Goal: Task Accomplishment & Management: Complete application form

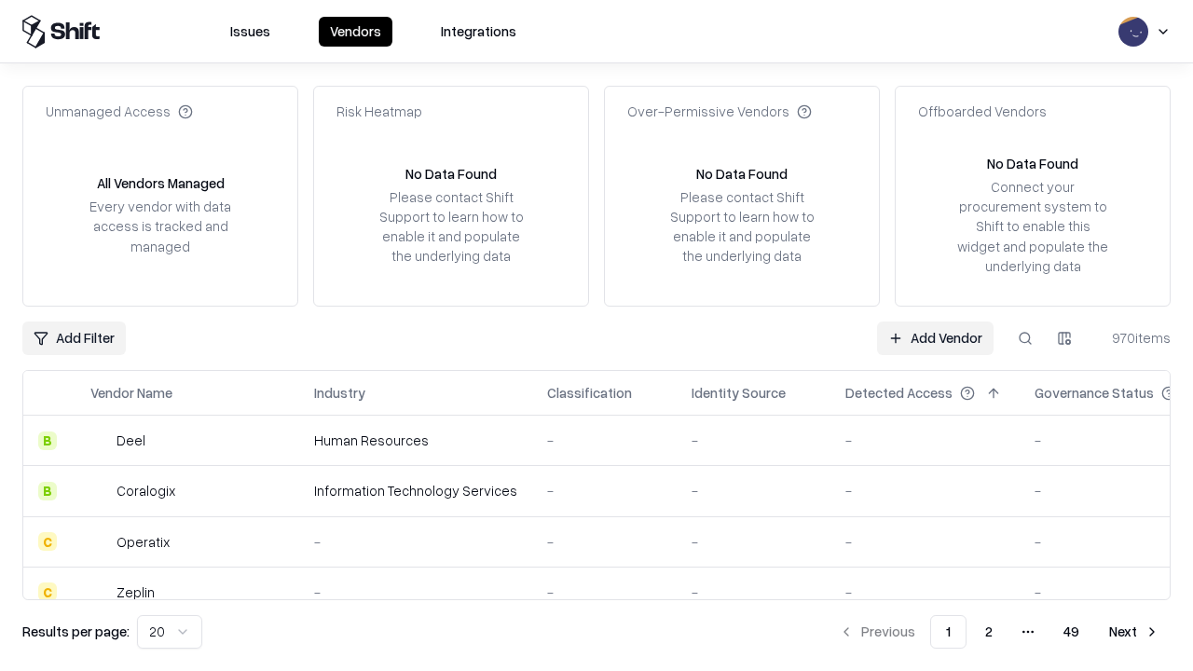
click at [935, 338] on link "Add Vendor" at bounding box center [935, 339] width 117 height 34
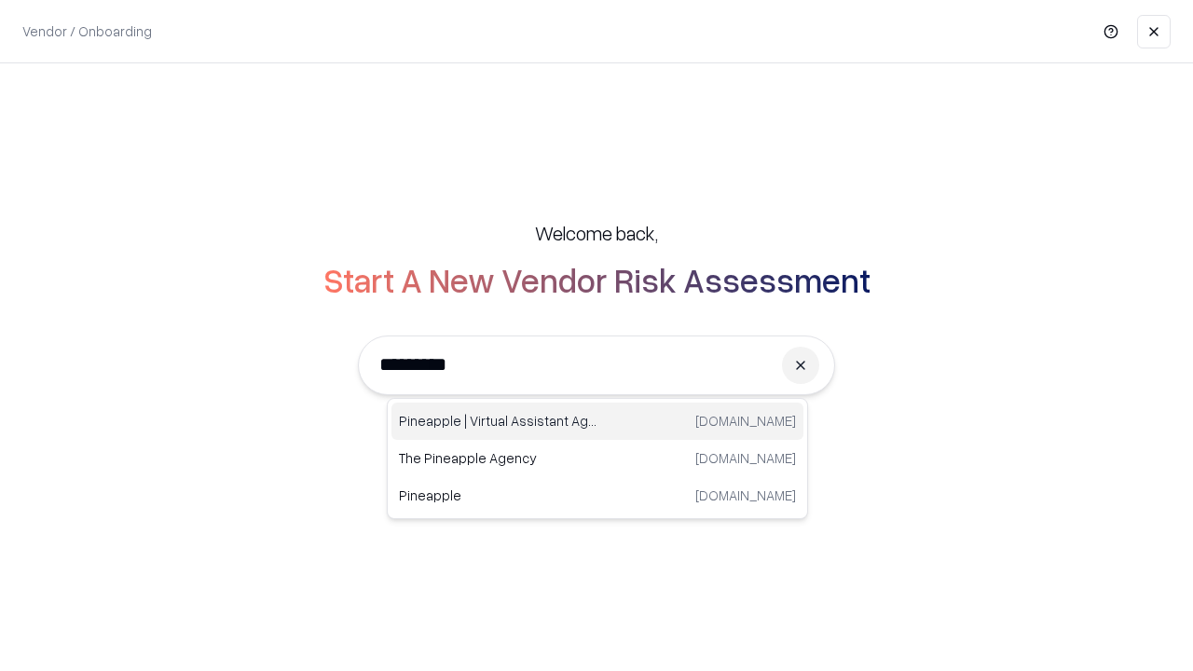
click at [598, 421] on div "Pineapple | Virtual Assistant Agency [DOMAIN_NAME]" at bounding box center [598, 421] width 412 height 37
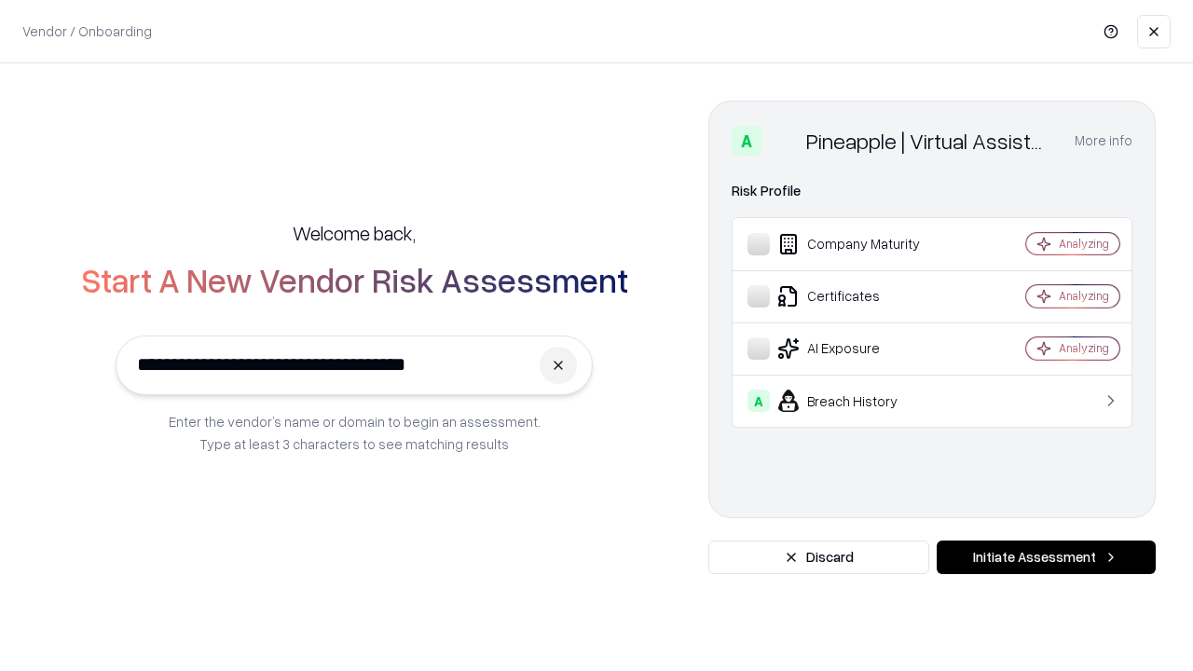
type input "**********"
click at [1046, 558] on button "Initiate Assessment" at bounding box center [1046, 558] width 219 height 34
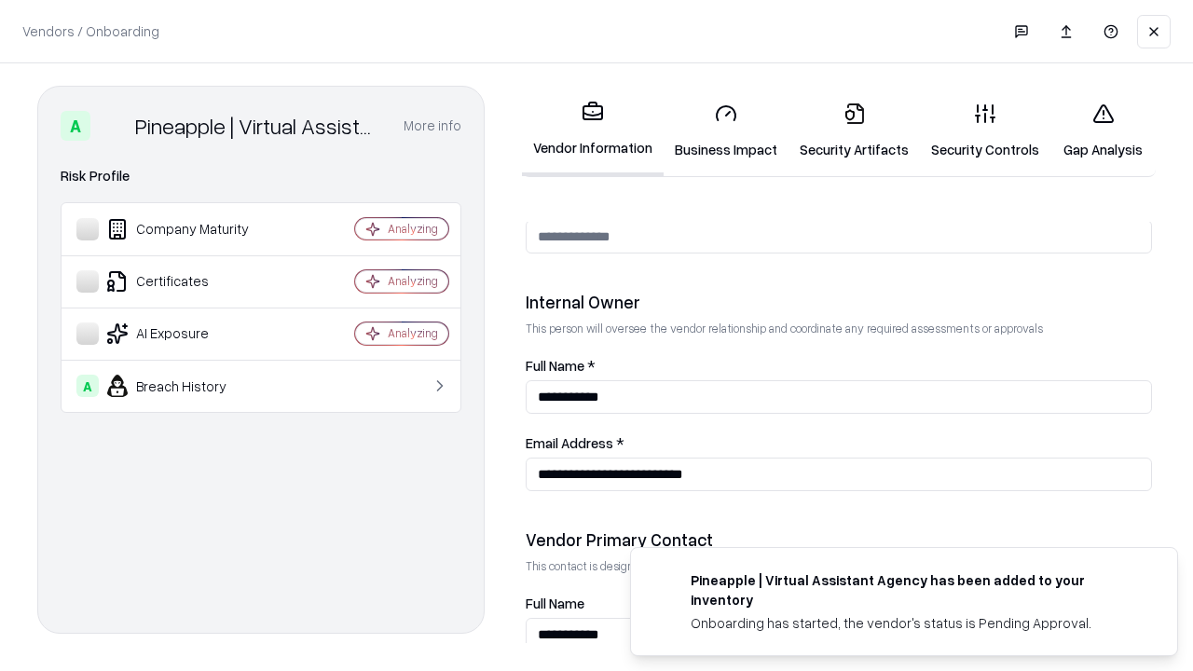
scroll to position [966, 0]
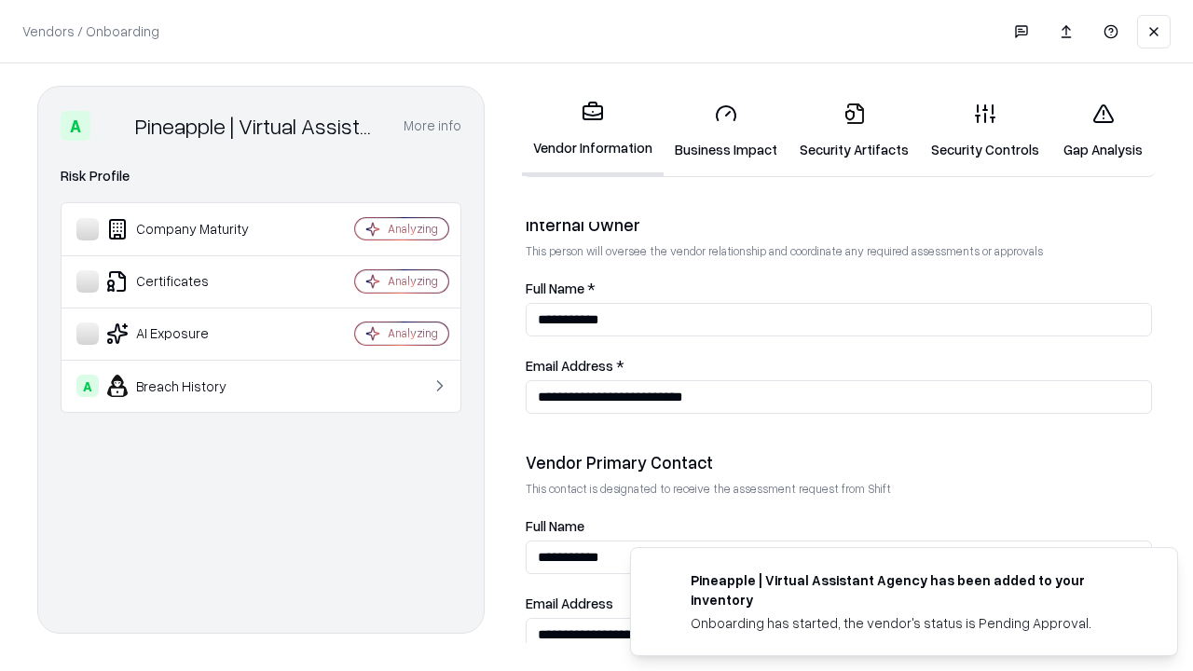
click at [854, 131] on link "Security Artifacts" at bounding box center [854, 131] width 131 height 87
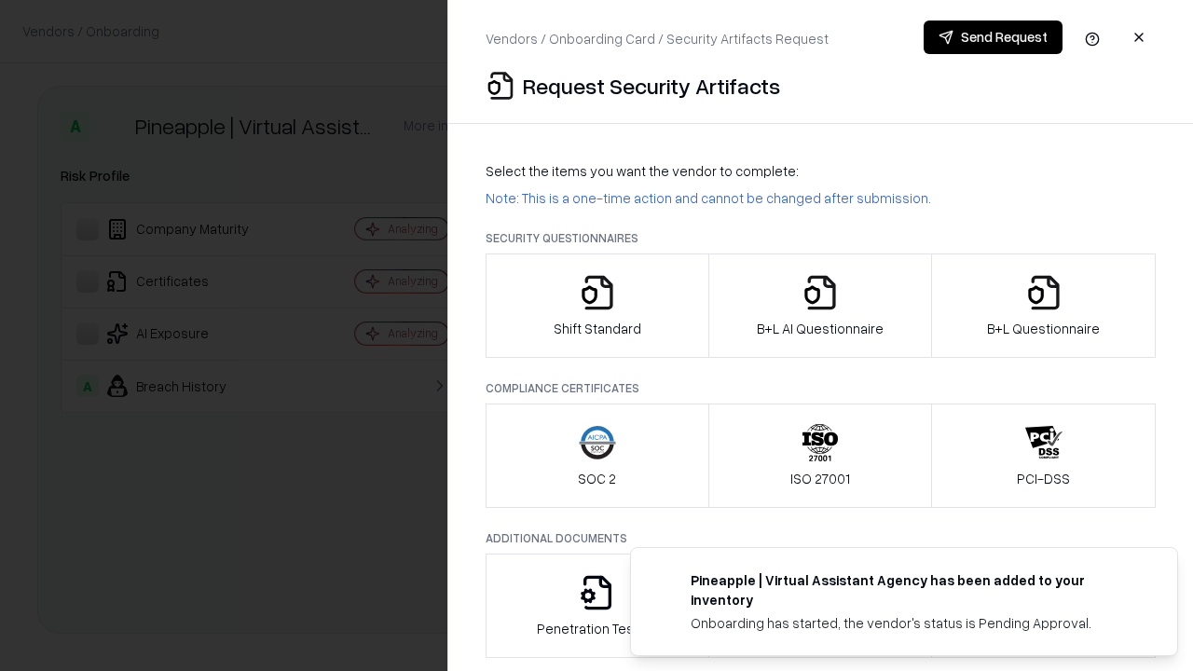
click at [1043, 306] on icon "button" at bounding box center [1044, 292] width 37 height 37
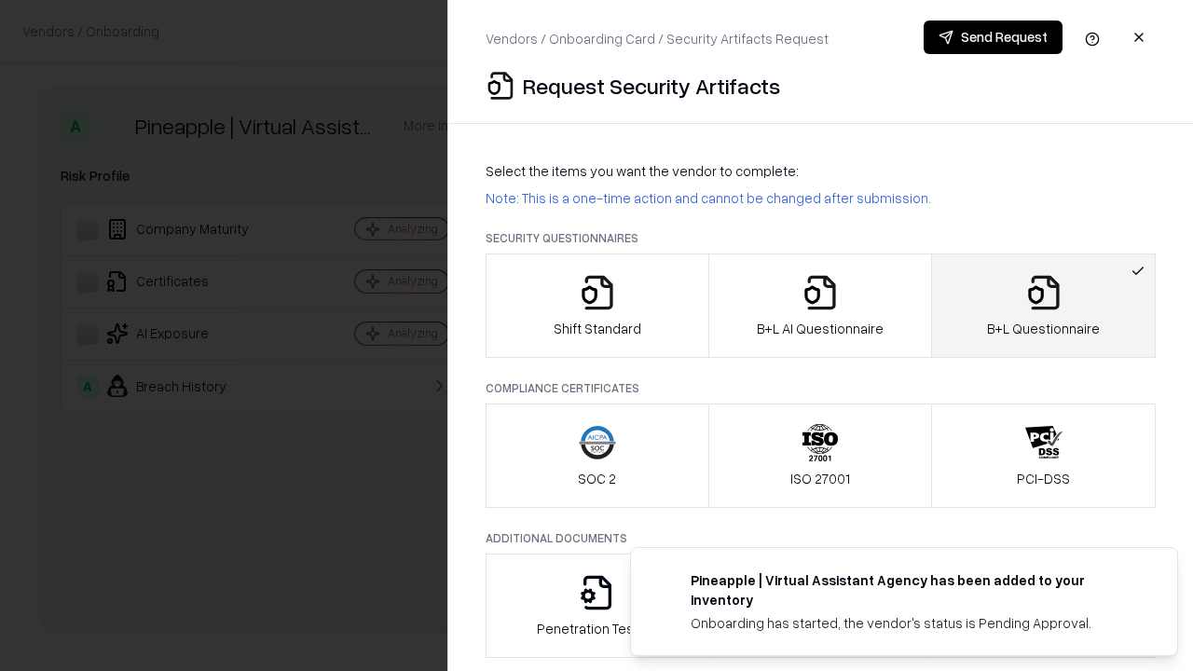
click at [820, 306] on icon "button" at bounding box center [820, 292] width 37 height 37
click at [993, 37] on button "Send Request" at bounding box center [993, 38] width 139 height 34
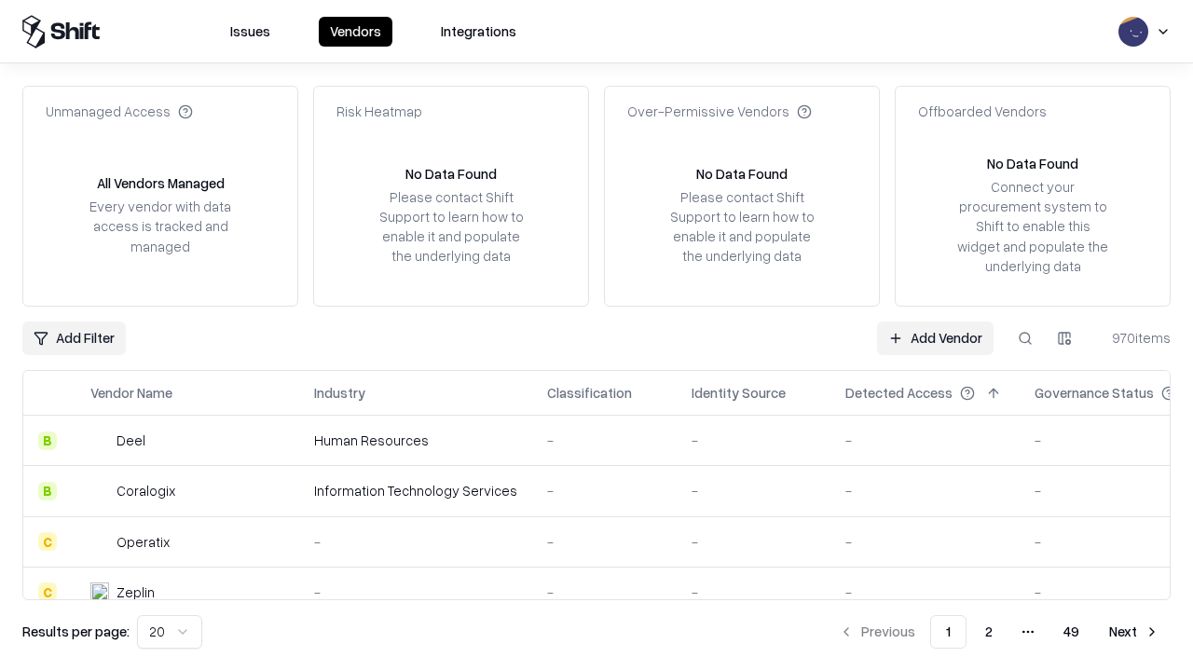
click at [1026, 338] on button at bounding box center [1026, 339] width 34 height 34
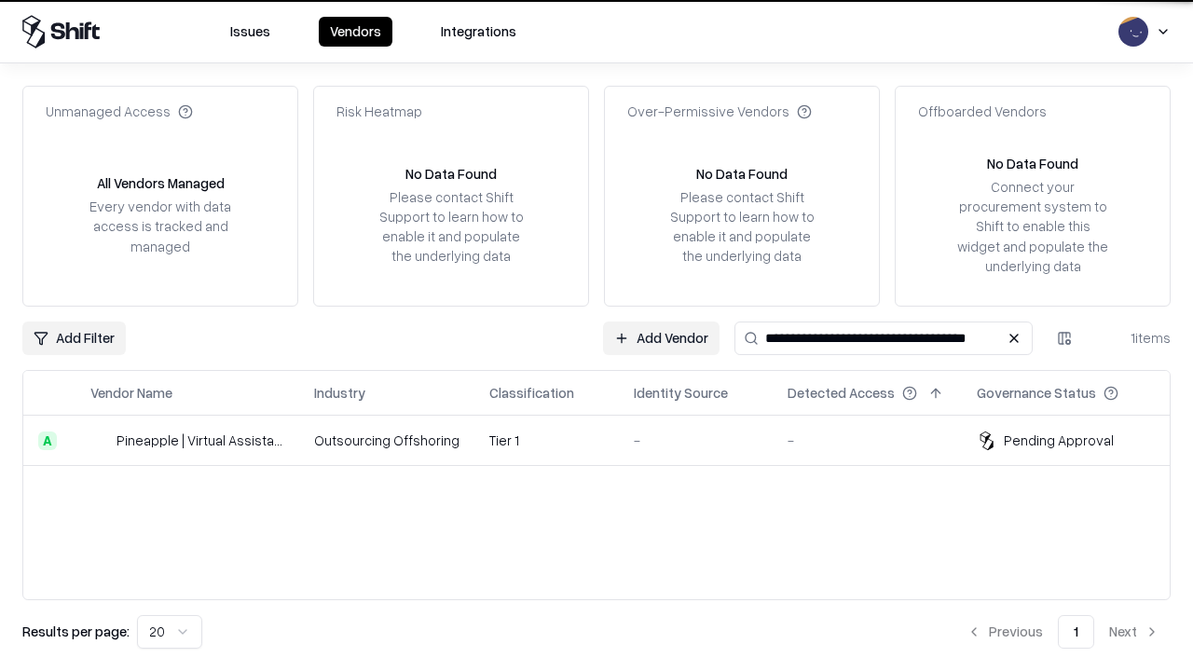
type input "**********"
click at [608, 440] on td "Tier 1" at bounding box center [547, 441] width 145 height 50
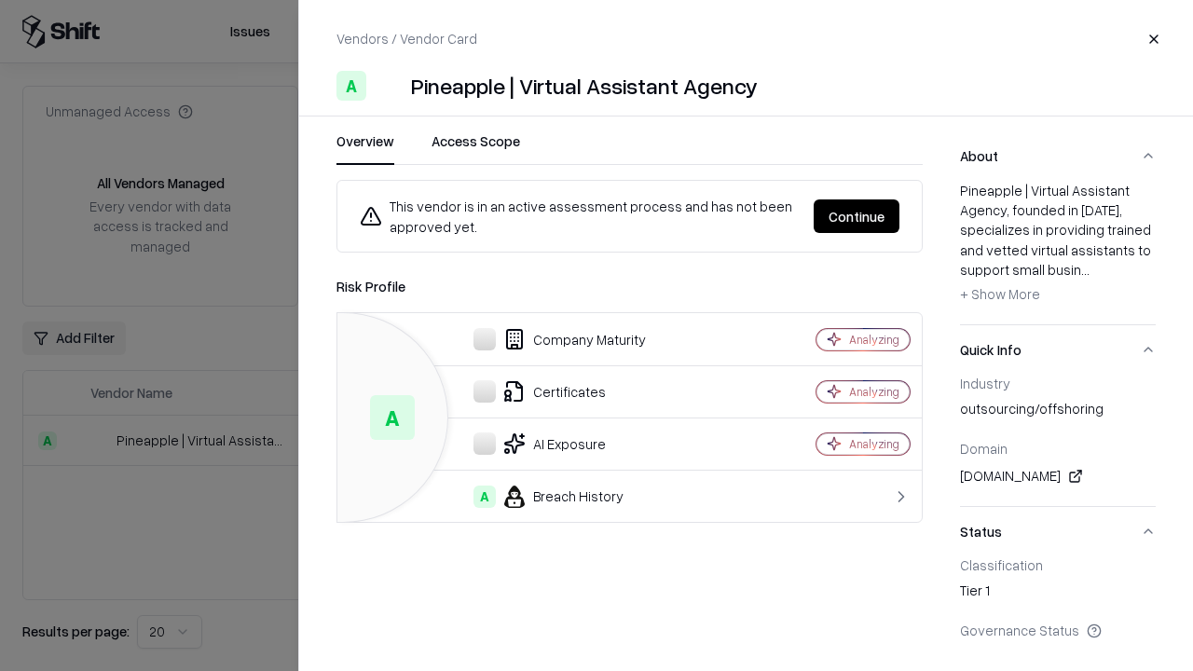
click at [857, 216] on button "Continue" at bounding box center [857, 217] width 86 height 34
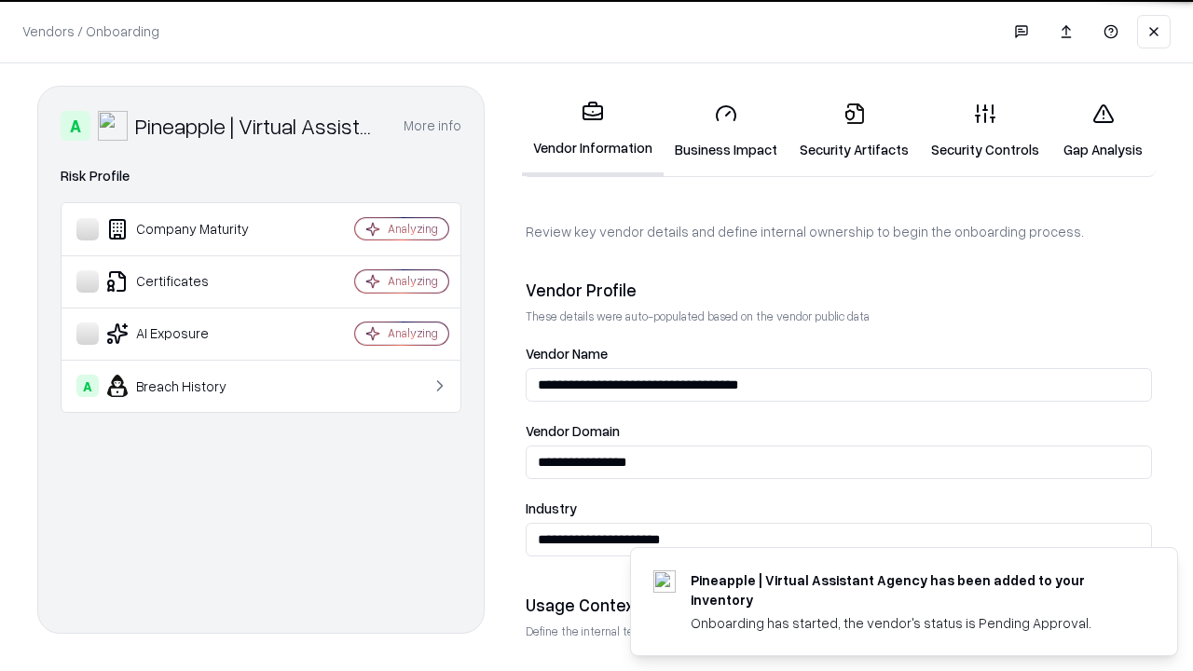
click at [854, 131] on link "Security Artifacts" at bounding box center [854, 131] width 131 height 87
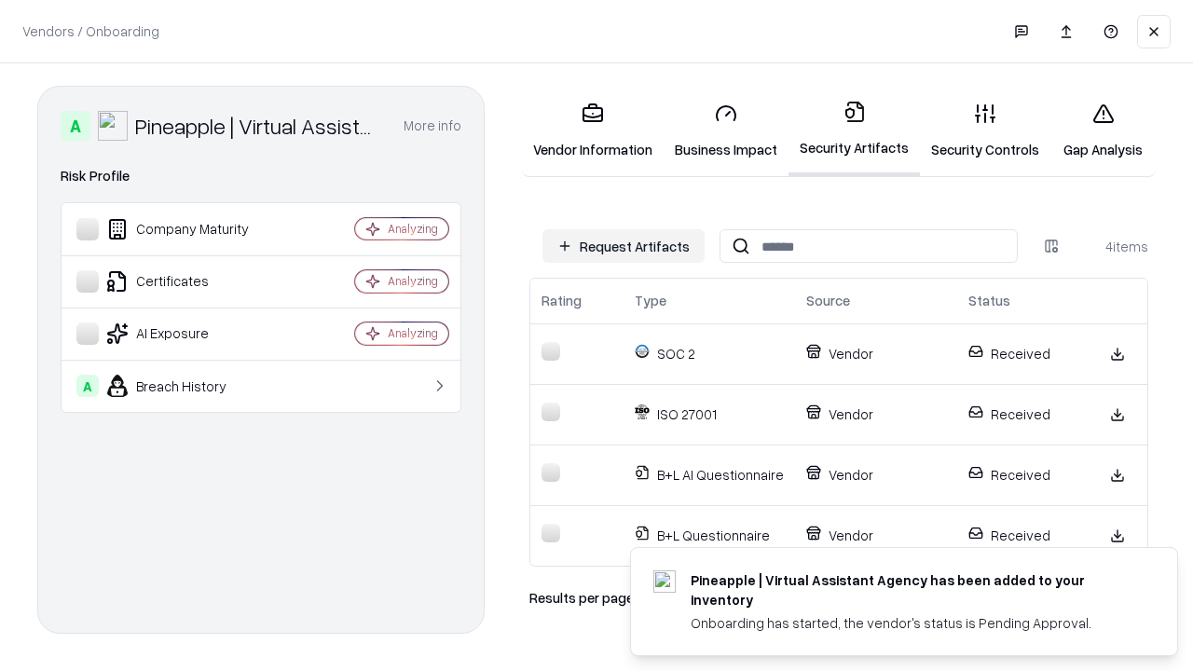
click at [1103, 131] on link "Gap Analysis" at bounding box center [1103, 131] width 105 height 87
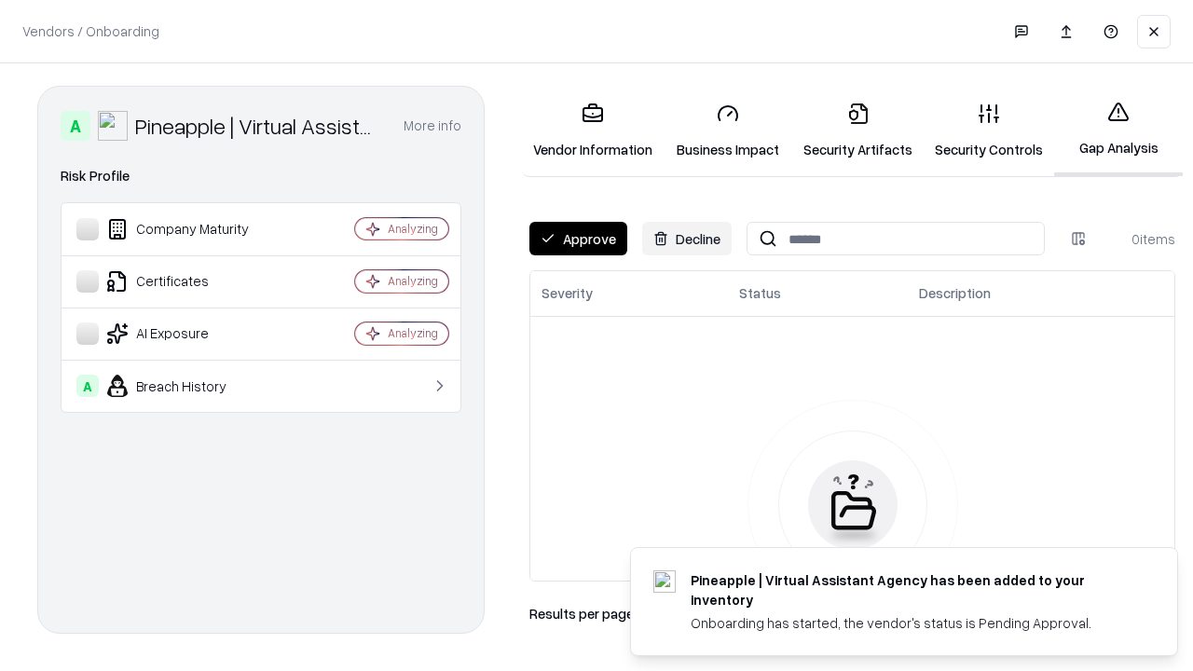
click at [578, 239] on button "Approve" at bounding box center [579, 239] width 98 height 34
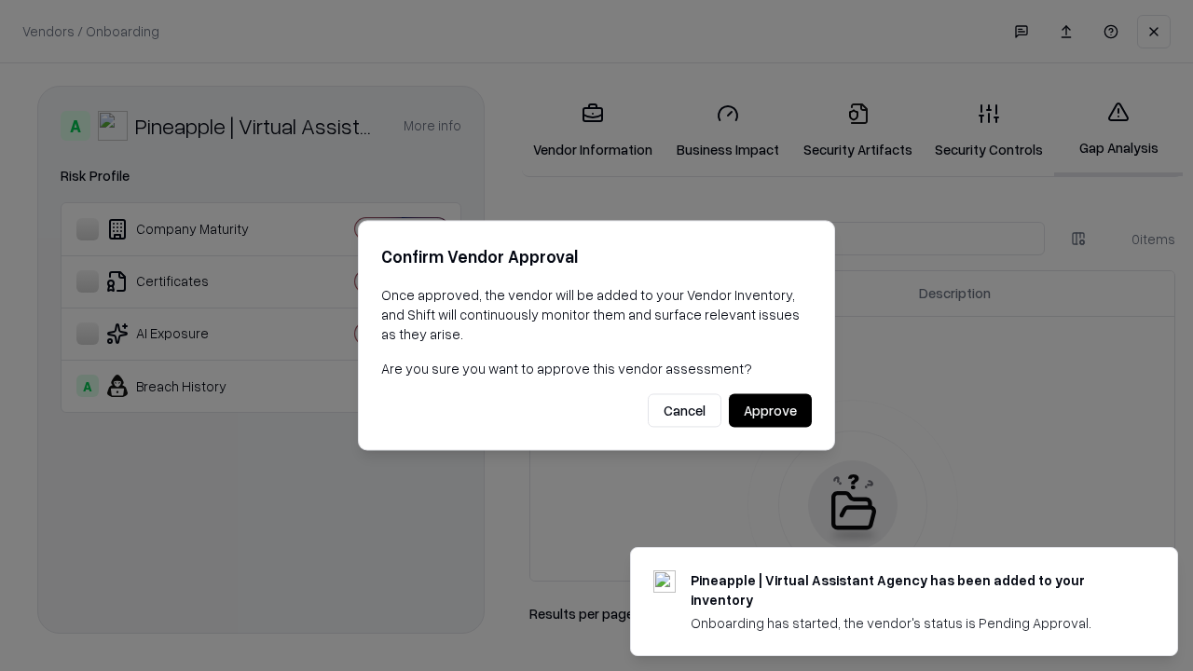
click at [770, 410] on button "Approve" at bounding box center [770, 411] width 83 height 34
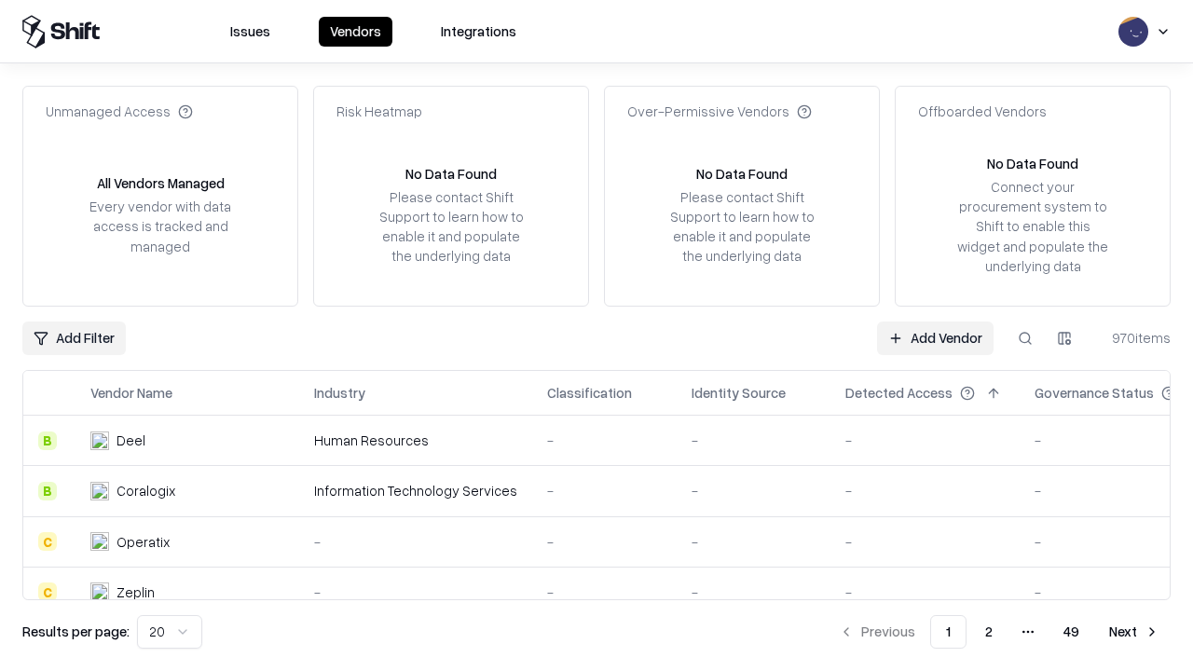
type input "**********"
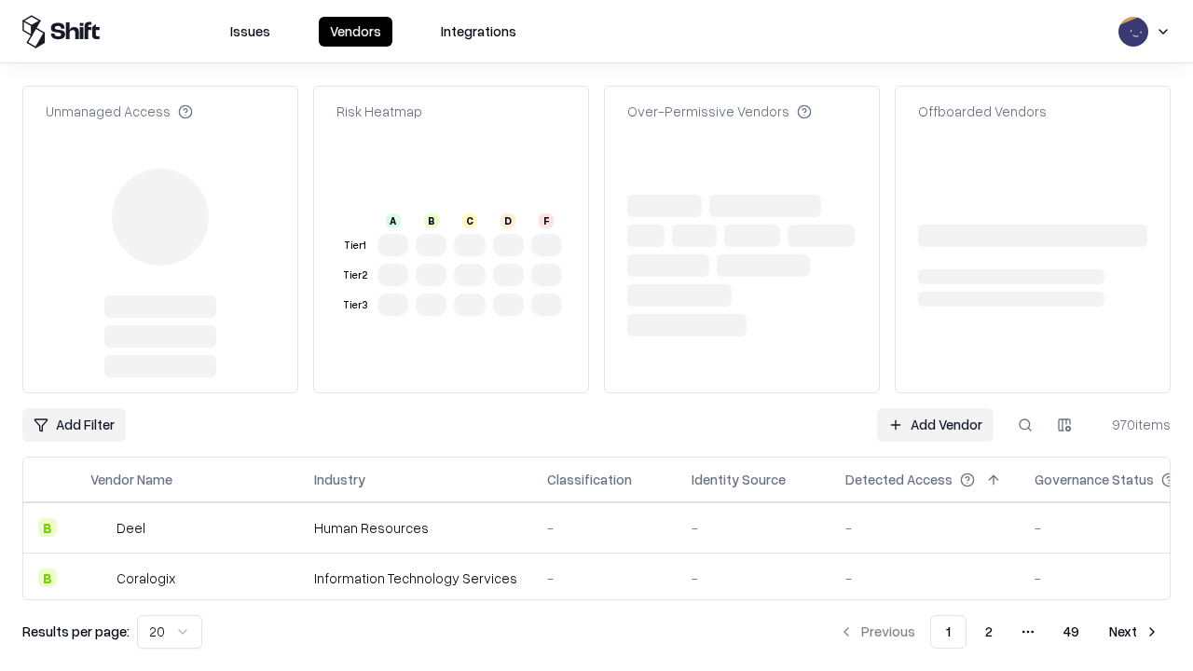
click at [935, 408] on link "Add Vendor" at bounding box center [935, 425] width 117 height 34
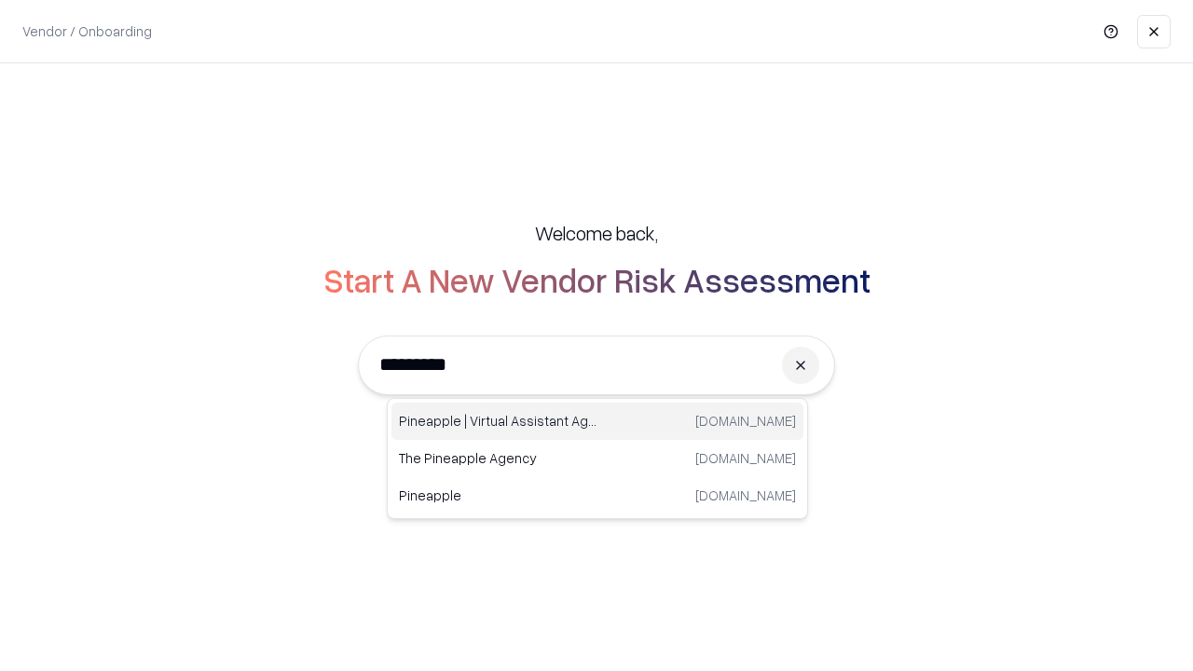
click at [598, 421] on div "Pineapple | Virtual Assistant Agency [DOMAIN_NAME]" at bounding box center [598, 421] width 412 height 37
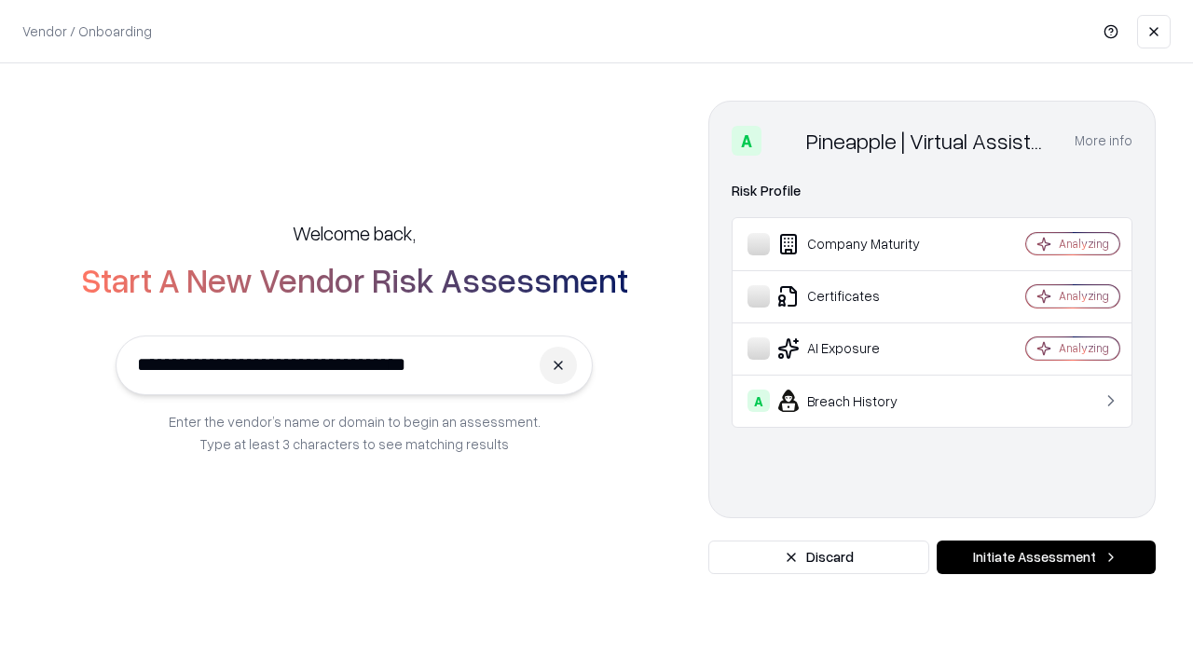
type input "**********"
click at [1046, 558] on button "Initiate Assessment" at bounding box center [1046, 558] width 219 height 34
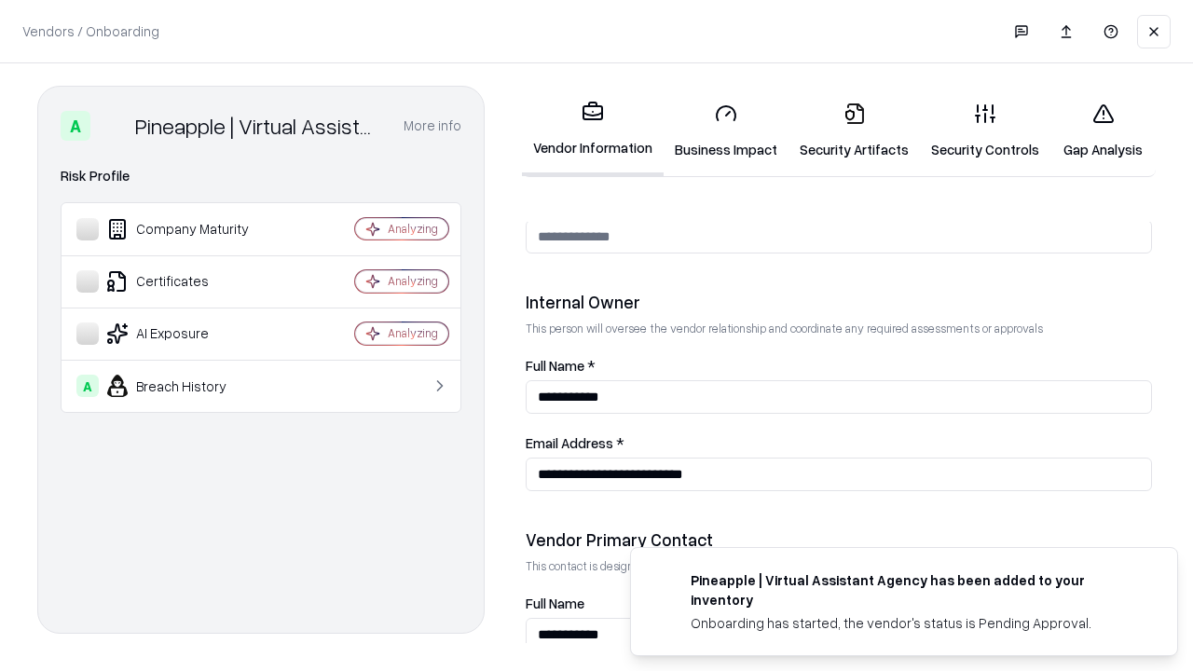
scroll to position [966, 0]
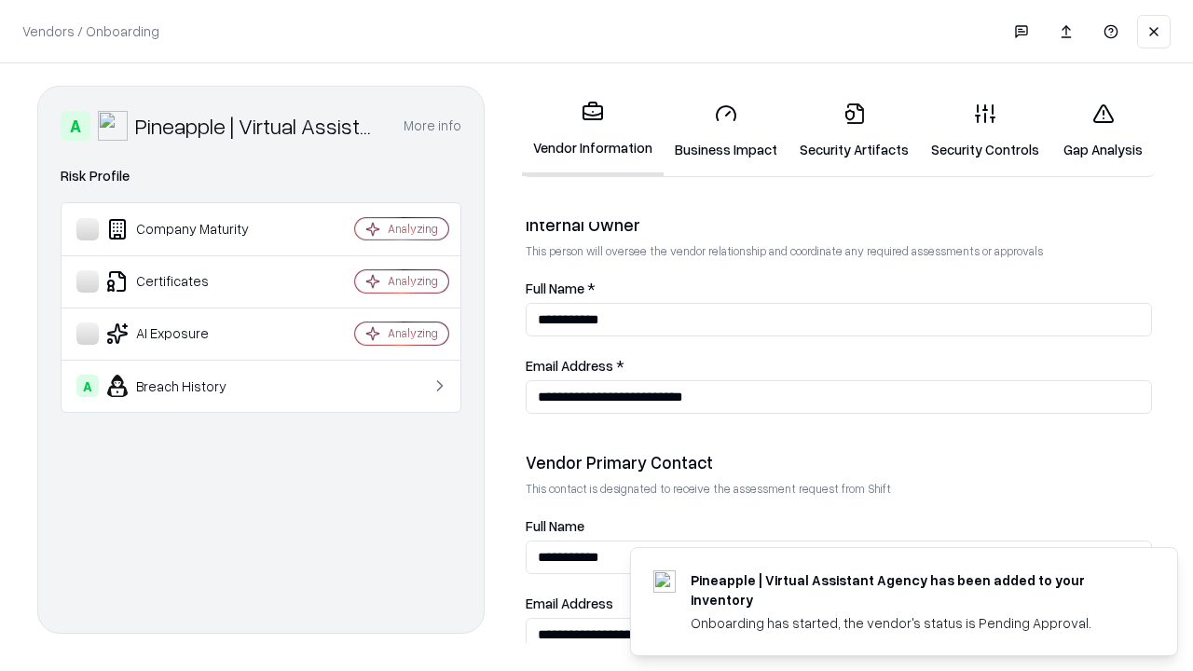
click at [1103, 131] on link "Gap Analysis" at bounding box center [1103, 131] width 105 height 87
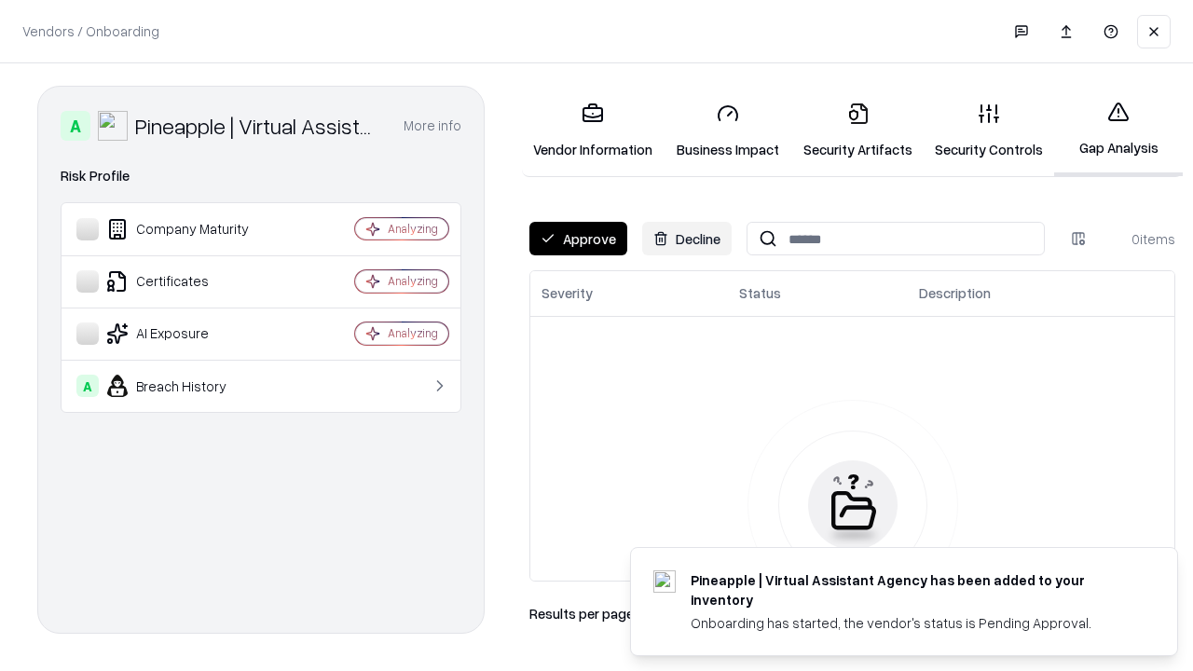
click at [578, 239] on button "Approve" at bounding box center [579, 239] width 98 height 34
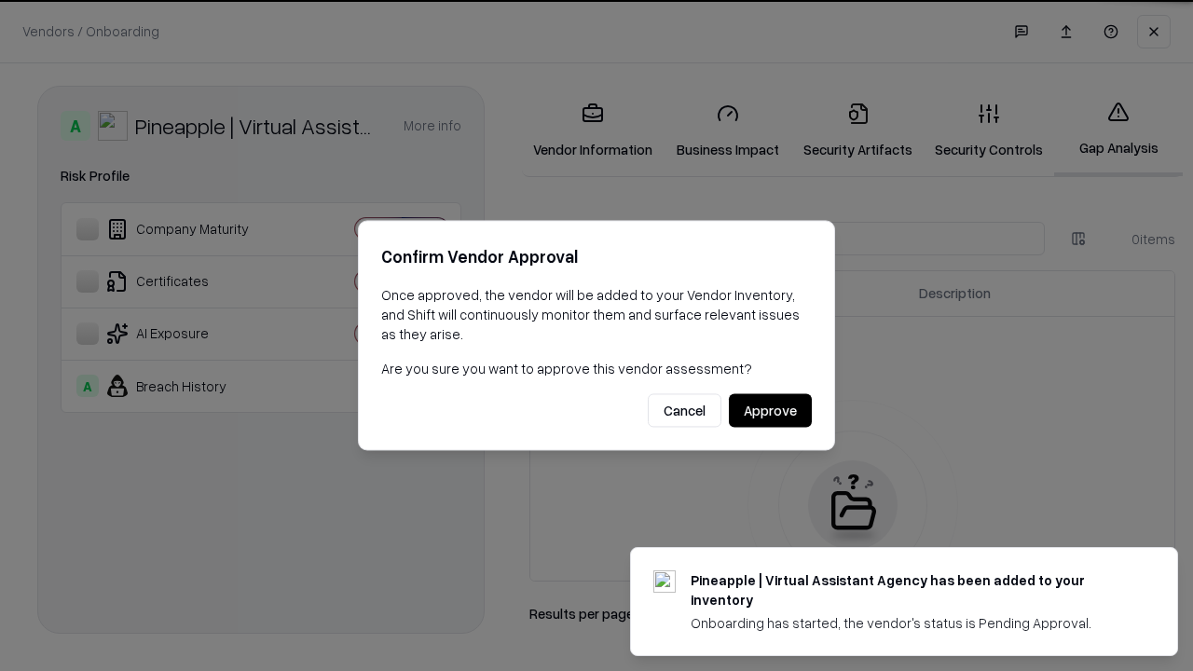
click at [770, 410] on button "Approve" at bounding box center [770, 411] width 83 height 34
